Goal: Task Accomplishment & Management: Manage account settings

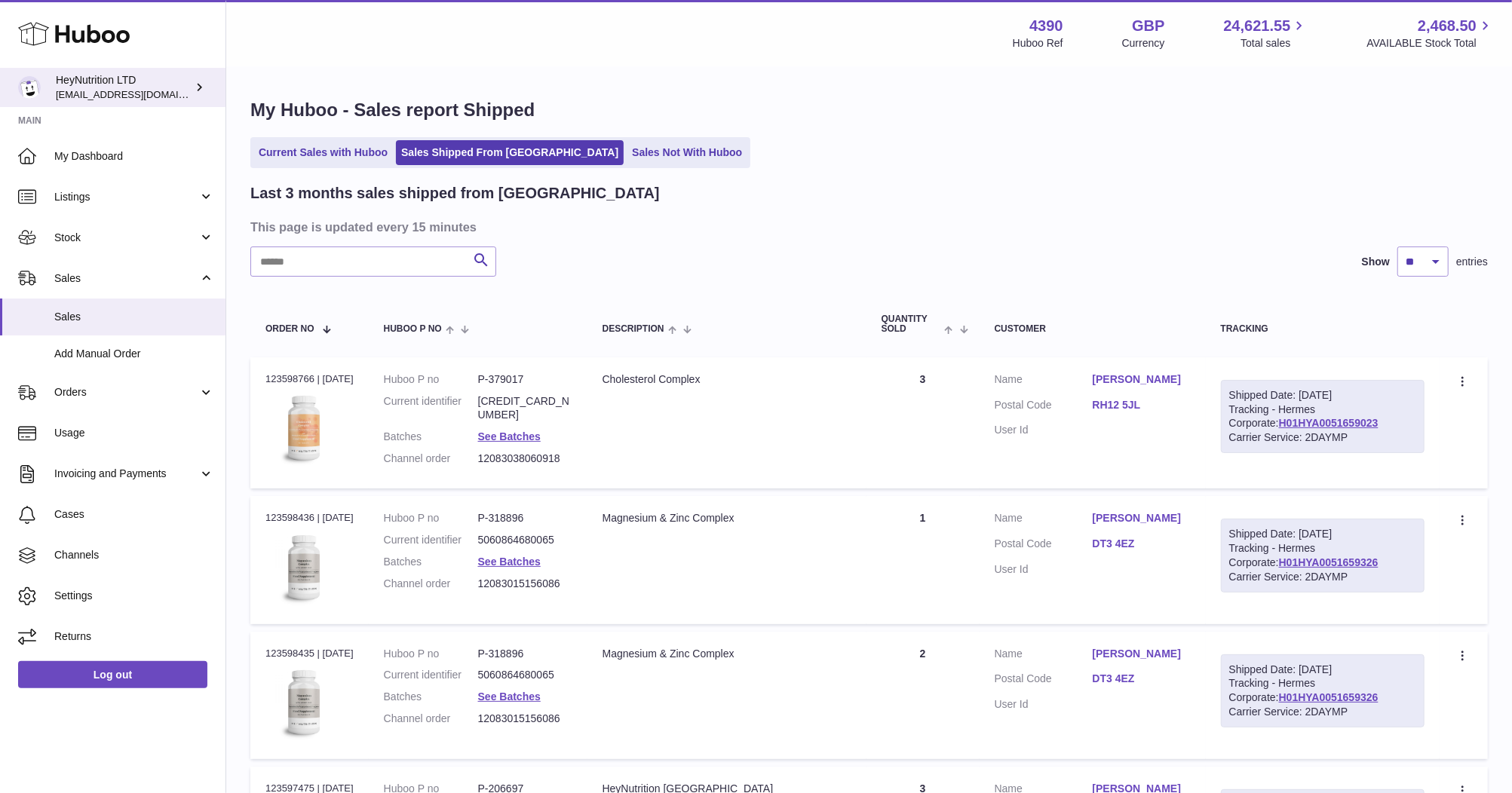
click at [99, 83] on div "HeyNutrition LTD [EMAIL_ADDRESS][DOMAIN_NAME]" at bounding box center [124, 87] width 136 height 29
click at [195, 88] on icon at bounding box center [199, 86] width 16 height 16
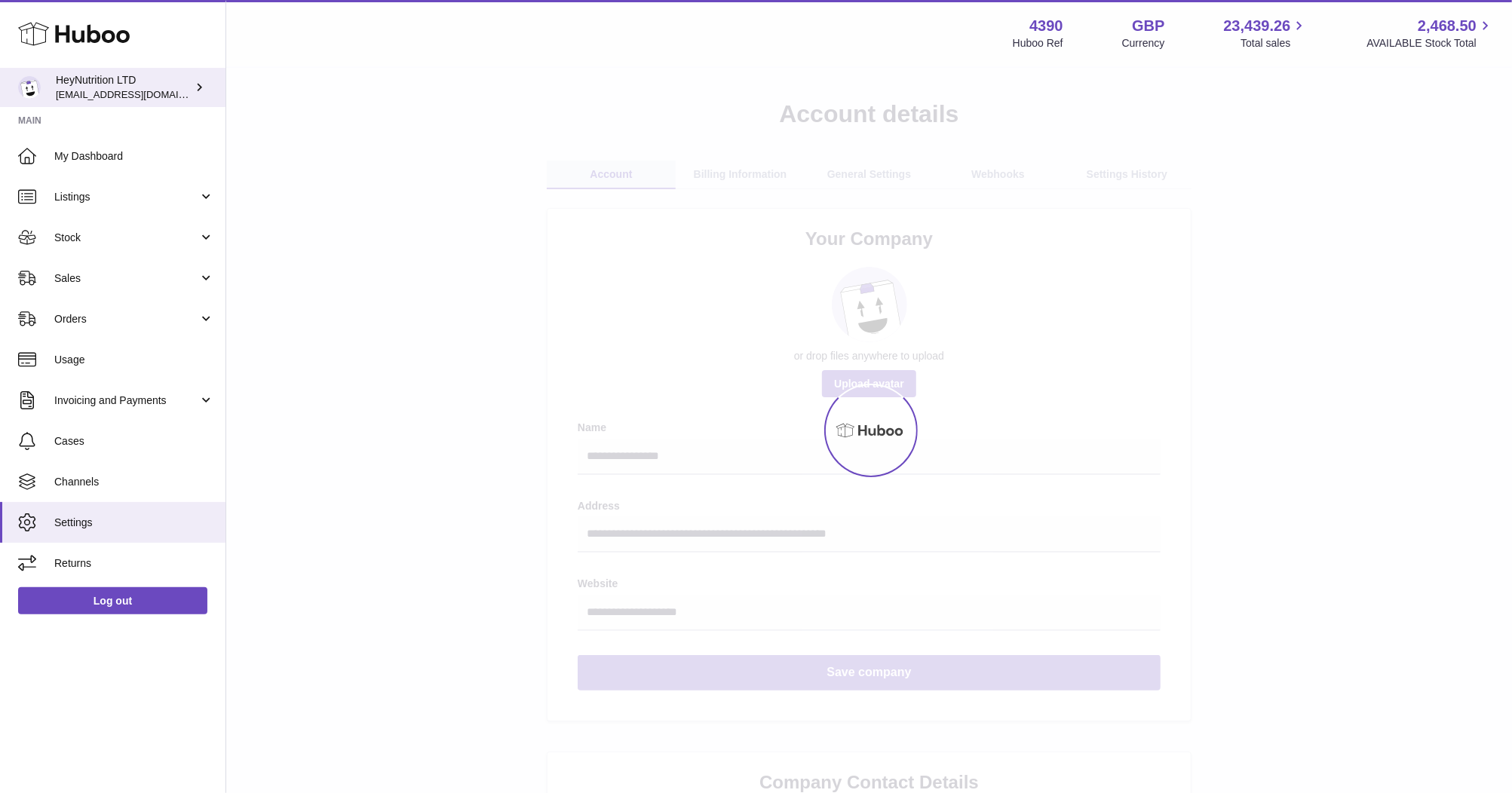
click at [194, 87] on icon at bounding box center [199, 86] width 16 height 16
